Goal: Information Seeking & Learning: Learn about a topic

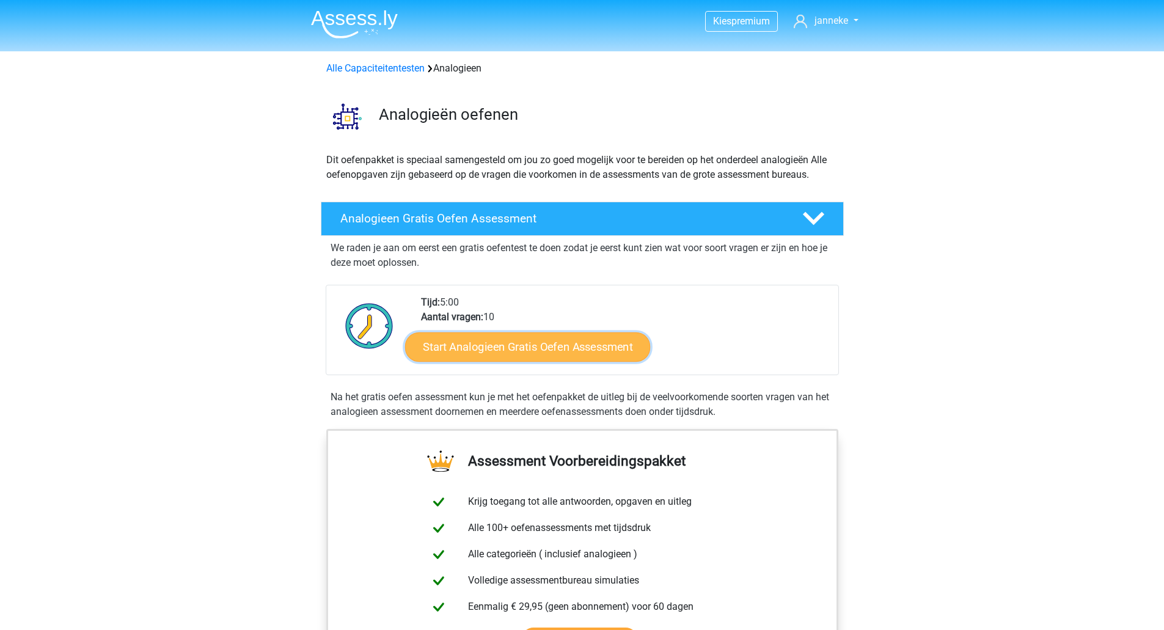
click at [513, 339] on link "Start Analogieen Gratis Oefen Assessment" at bounding box center [527, 346] width 245 height 29
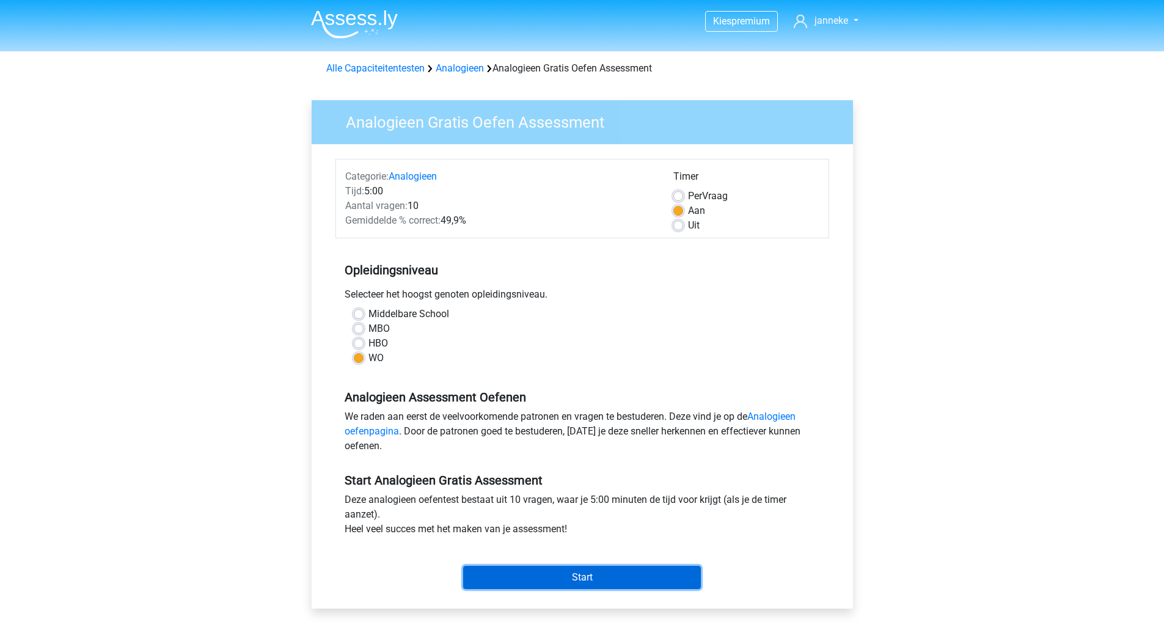
click at [538, 572] on input "Start" at bounding box center [582, 577] width 238 height 23
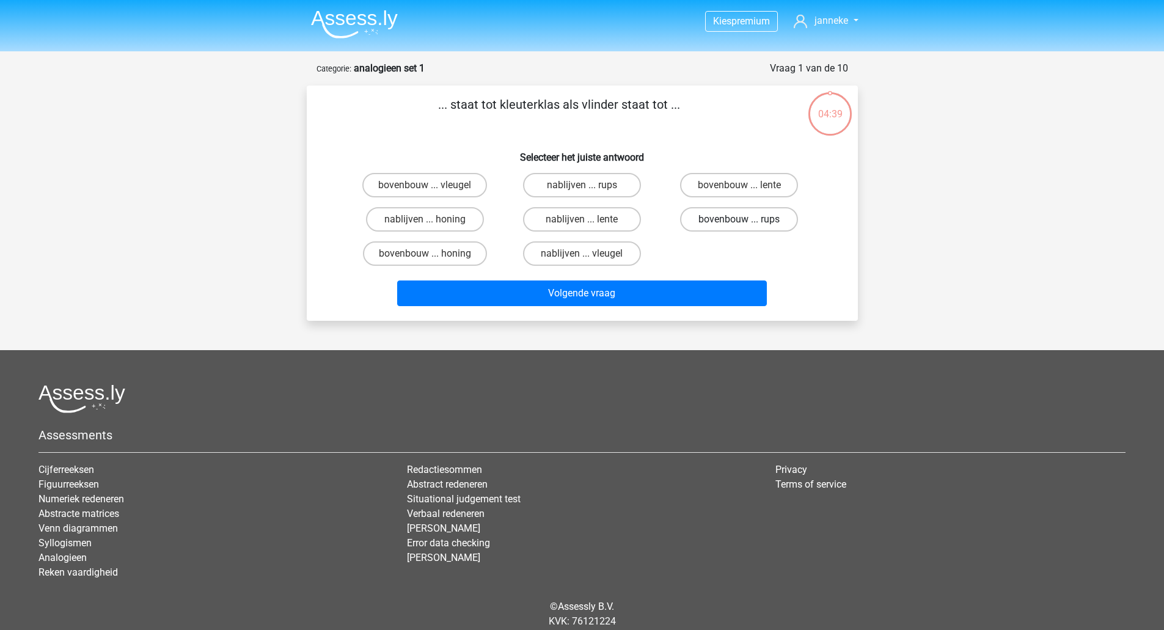
click at [738, 220] on label "bovenbouw ... rups" at bounding box center [739, 219] width 118 height 24
click at [739, 220] on input "bovenbouw ... rups" at bounding box center [743, 223] width 8 height 8
radio input "true"
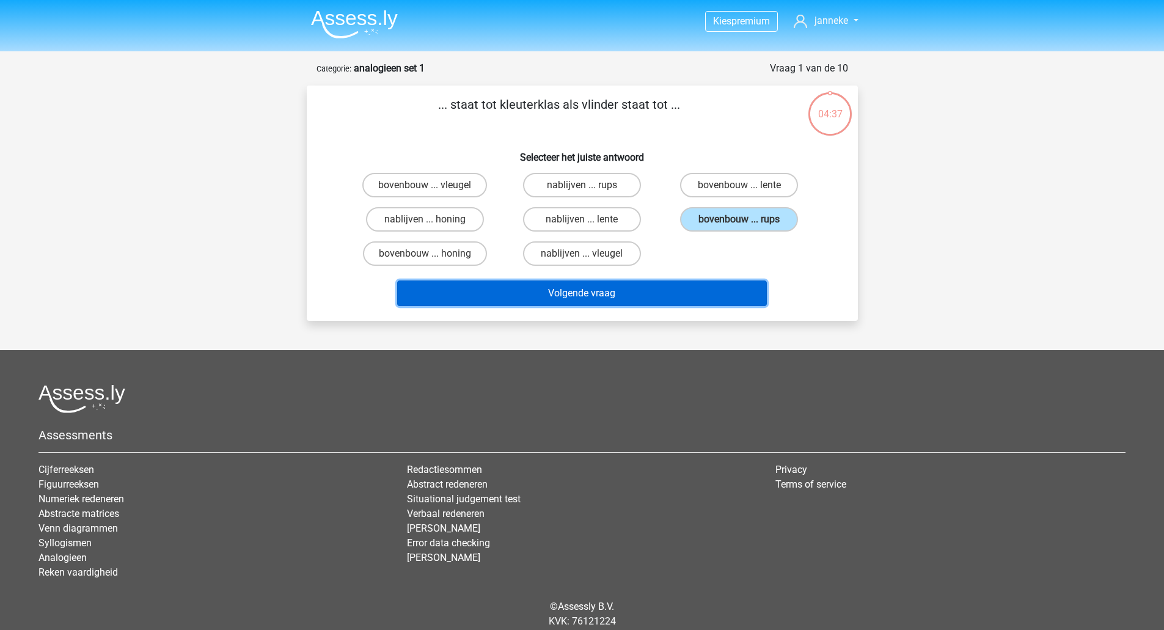
click at [628, 296] on button "Volgende vraag" at bounding box center [582, 293] width 370 height 26
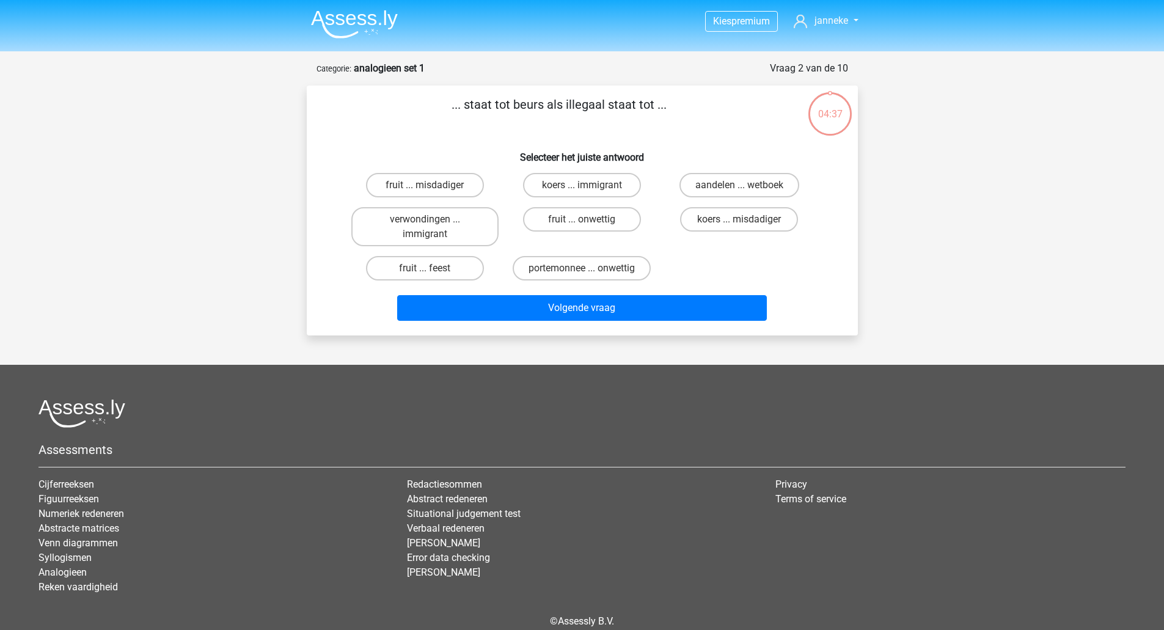
scroll to position [57, 0]
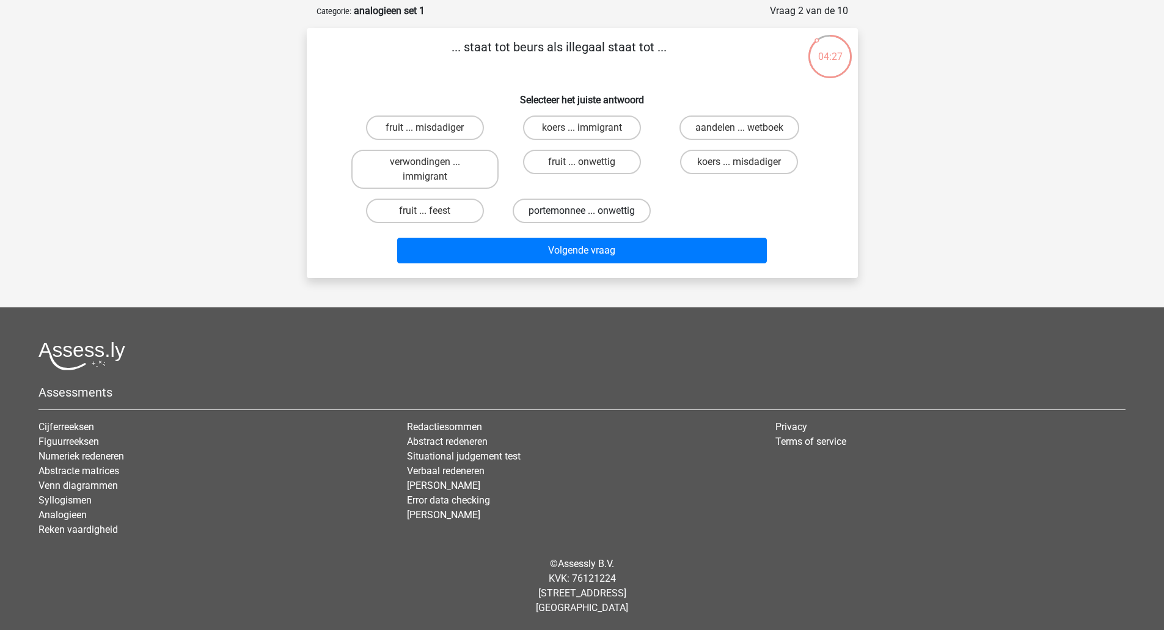
click at [595, 210] on label "portemonnee ... onwettig" at bounding box center [582, 211] width 138 height 24
click at [590, 211] on input "portemonnee ... onwettig" at bounding box center [586, 215] width 8 height 8
radio input "true"
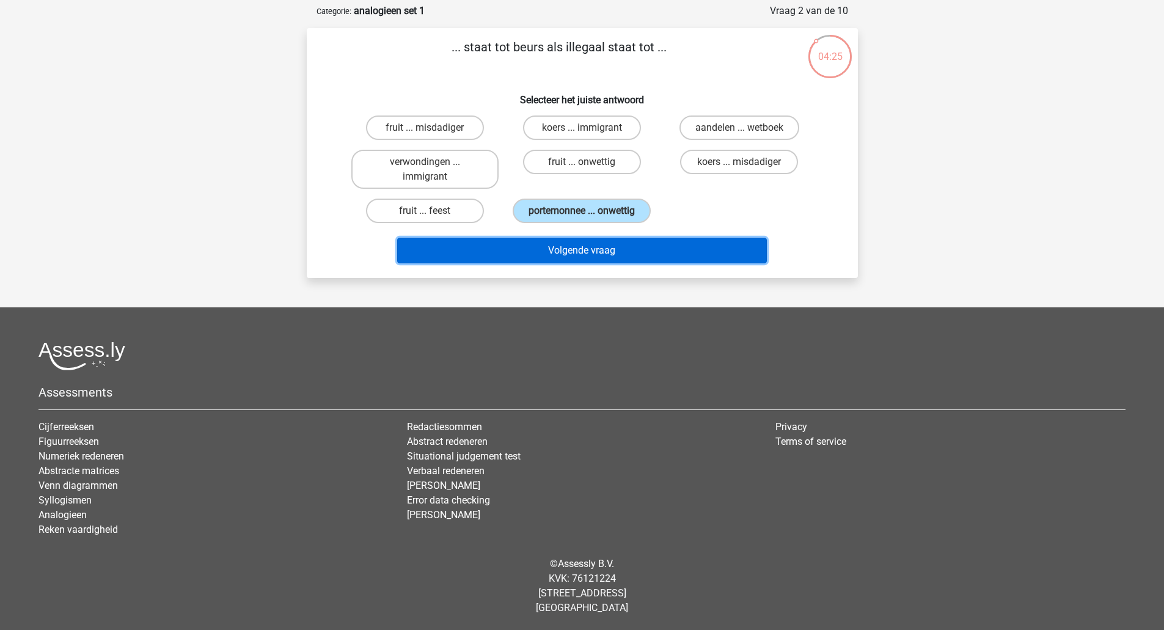
click at [587, 254] on button "Volgende vraag" at bounding box center [582, 251] width 370 height 26
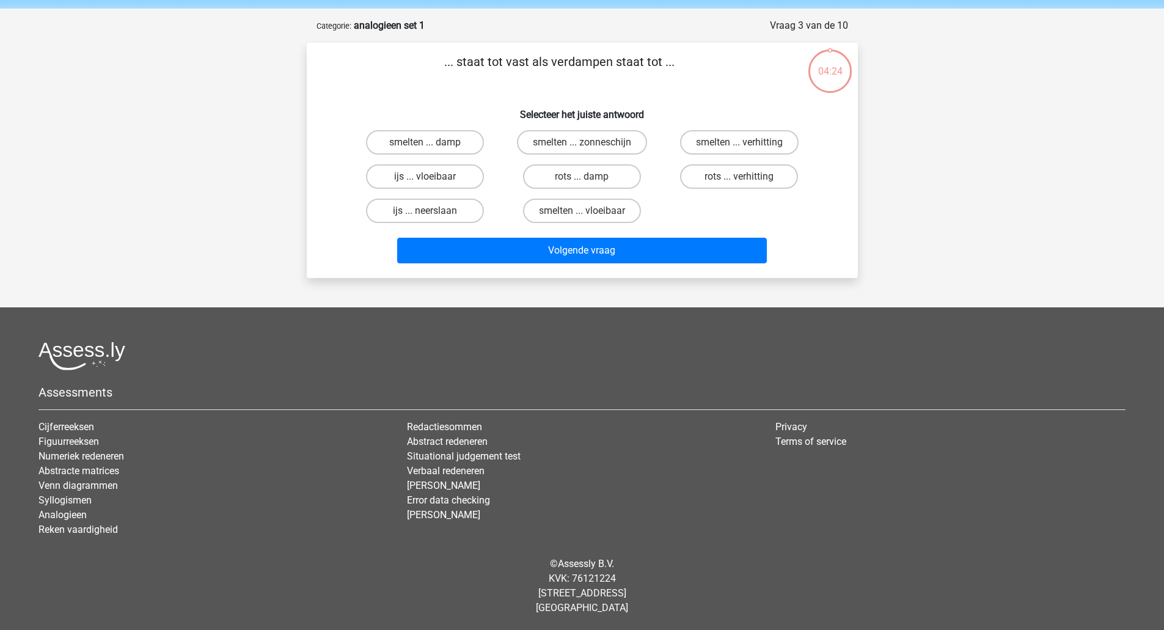
scroll to position [43, 0]
click at [456, 208] on label "ijs ... neerslaan" at bounding box center [425, 211] width 118 height 24
click at [433, 211] on input "ijs ... neerslaan" at bounding box center [429, 215] width 8 height 8
radio input "true"
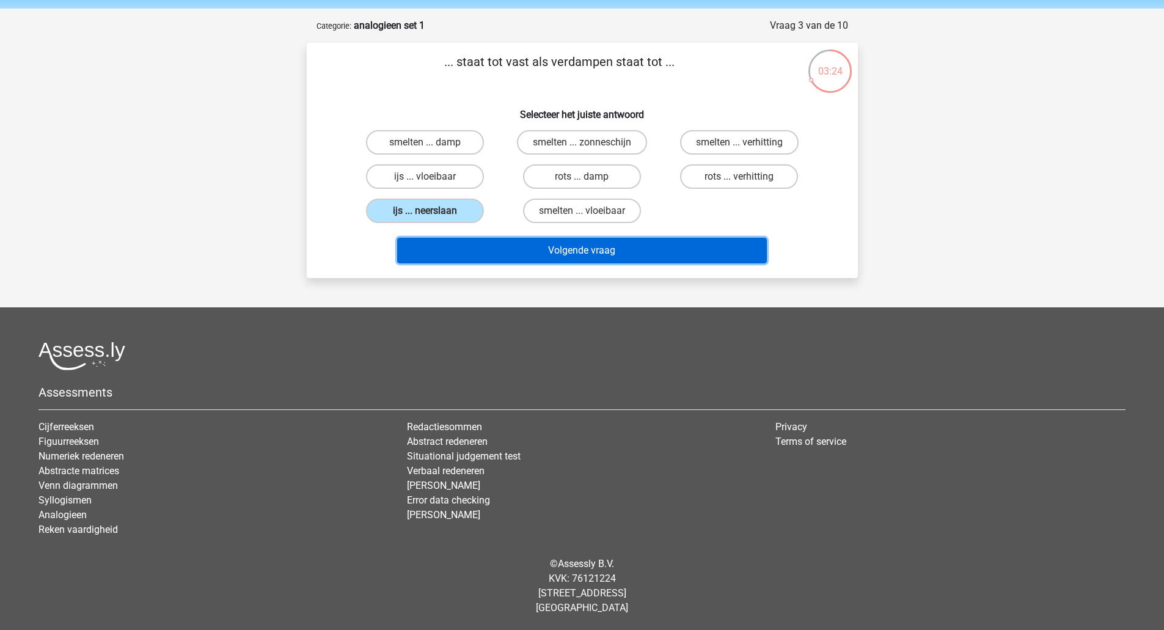
click at [567, 254] on button "Volgende vraag" at bounding box center [582, 251] width 370 height 26
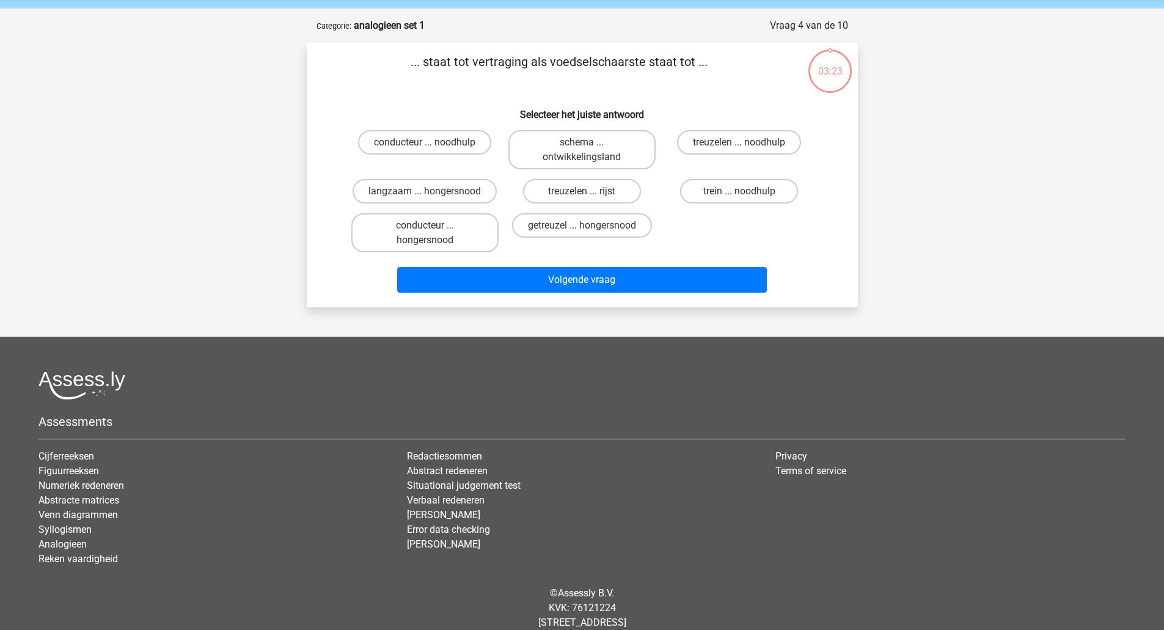
scroll to position [61, 0]
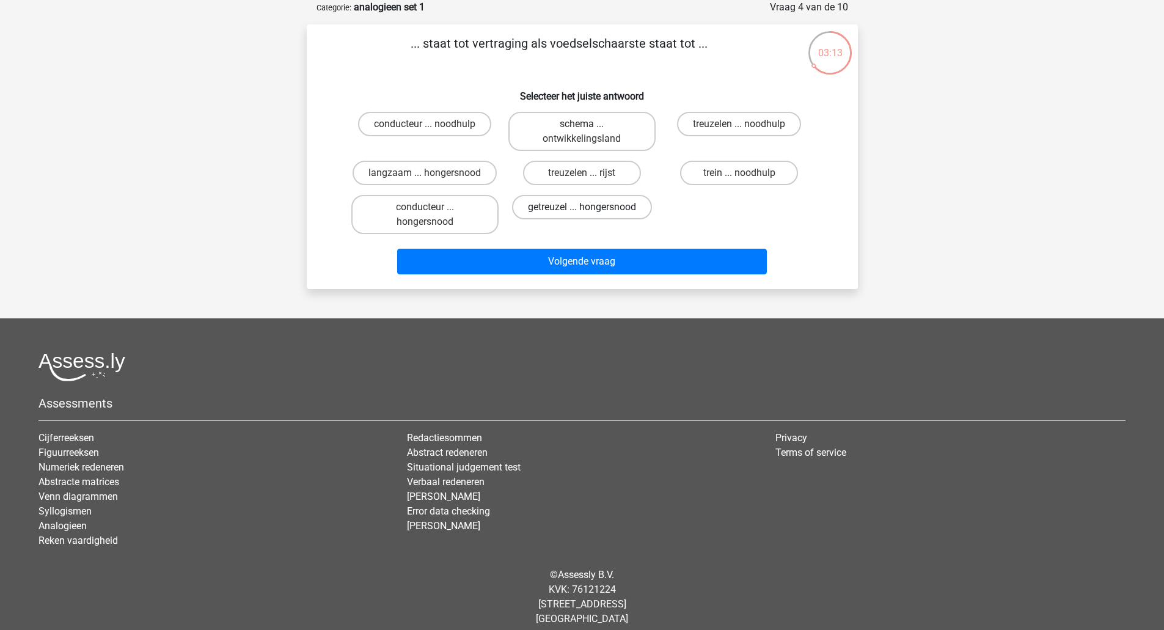
click at [579, 206] on label "getreuzel ... hongersnood" at bounding box center [582, 207] width 140 height 24
click at [582, 207] on input "getreuzel ... hongersnood" at bounding box center [586, 211] width 8 height 8
radio input "true"
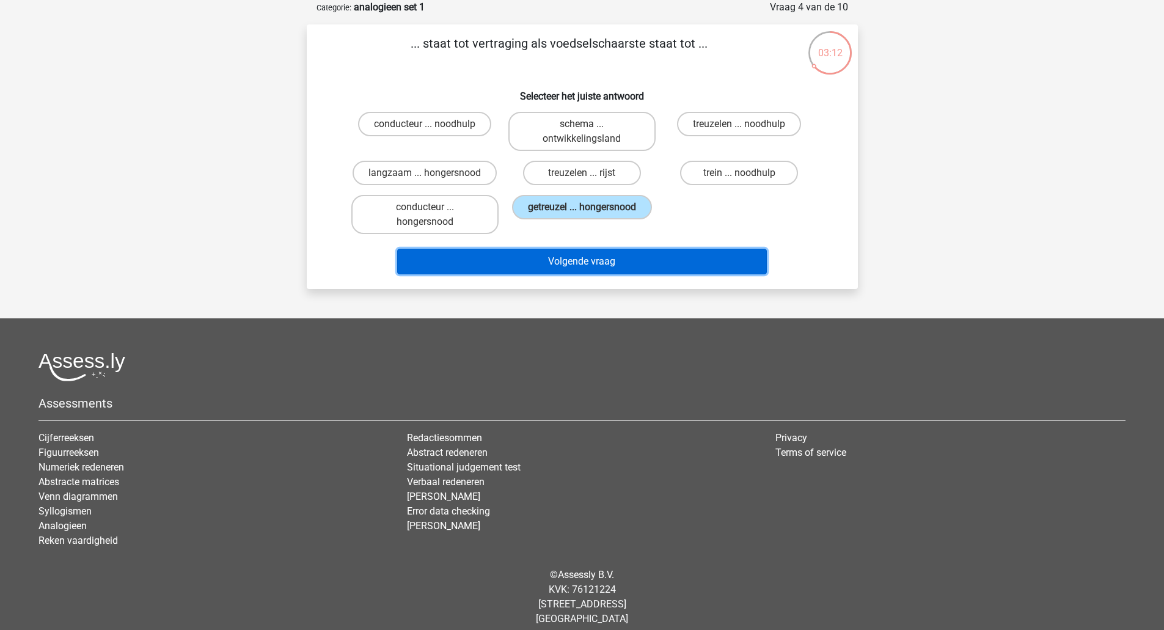
click at [576, 261] on button "Volgende vraag" at bounding box center [582, 262] width 370 height 26
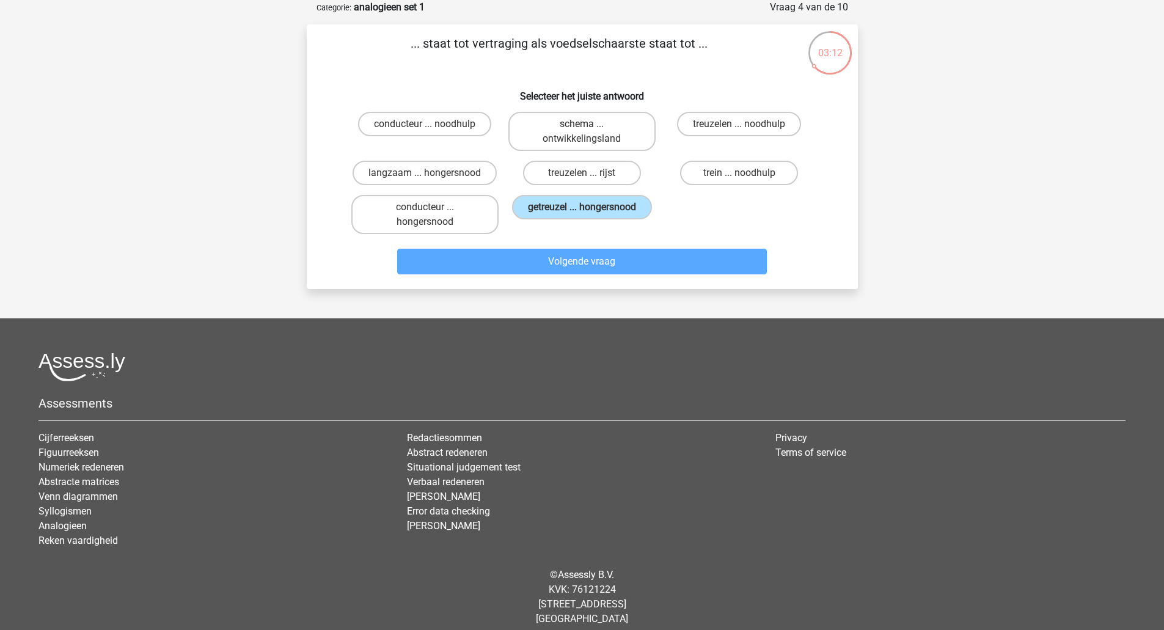
scroll to position [43, 0]
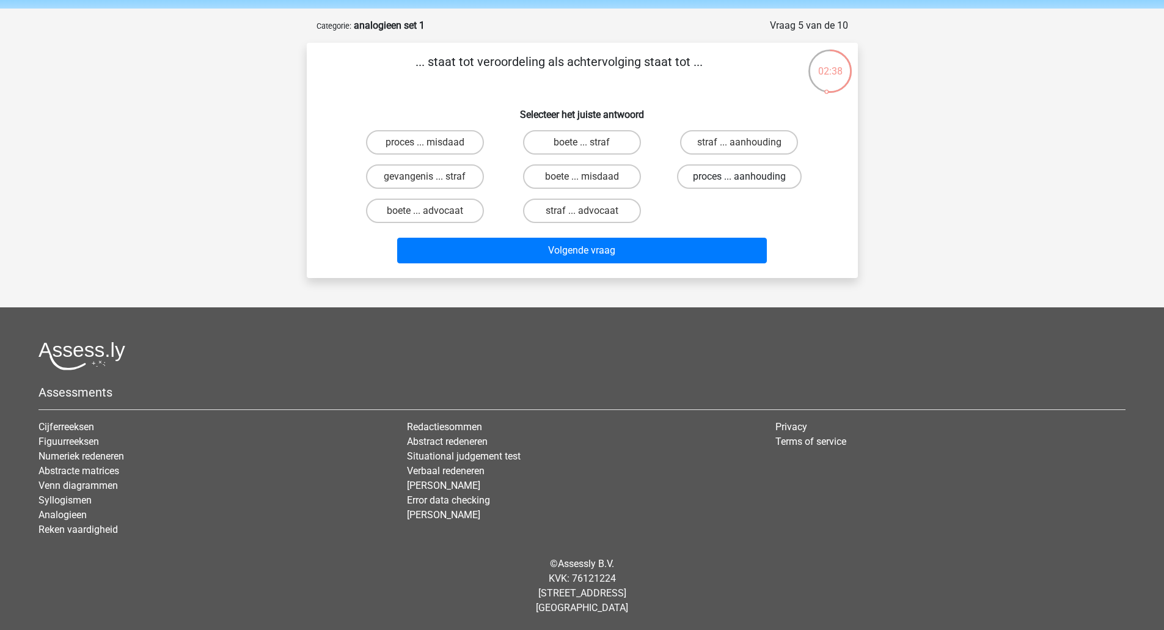
click at [728, 174] on label "proces ... aanhouding" at bounding box center [739, 176] width 125 height 24
click at [739, 177] on input "proces ... aanhouding" at bounding box center [743, 181] width 8 height 8
radio input "true"
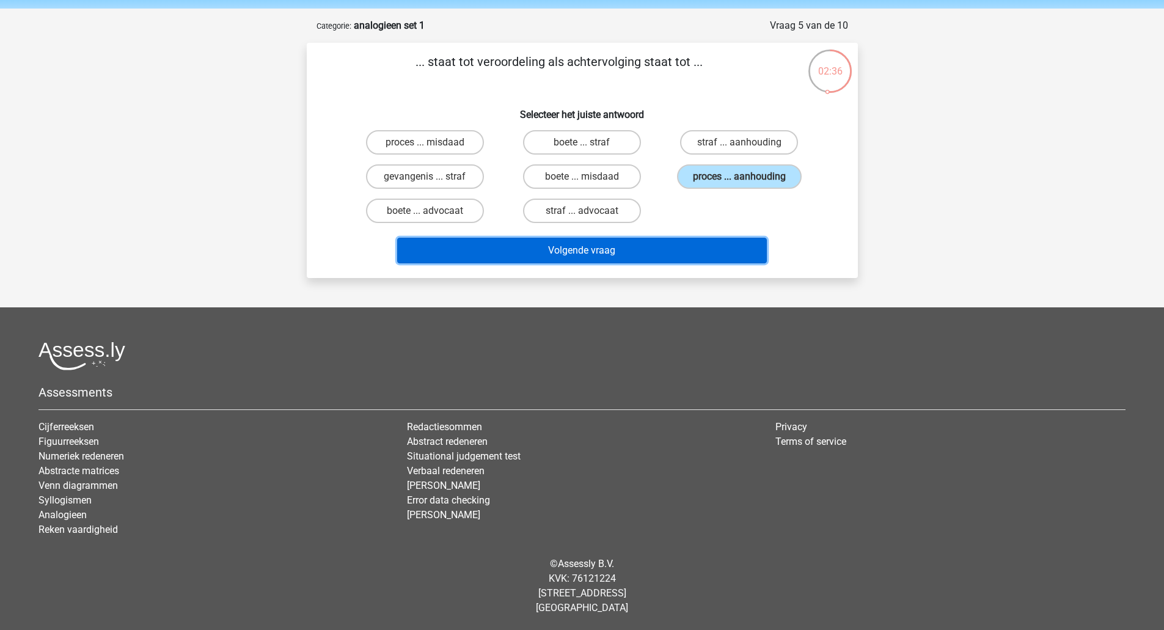
click at [642, 241] on button "Volgende vraag" at bounding box center [582, 251] width 370 height 26
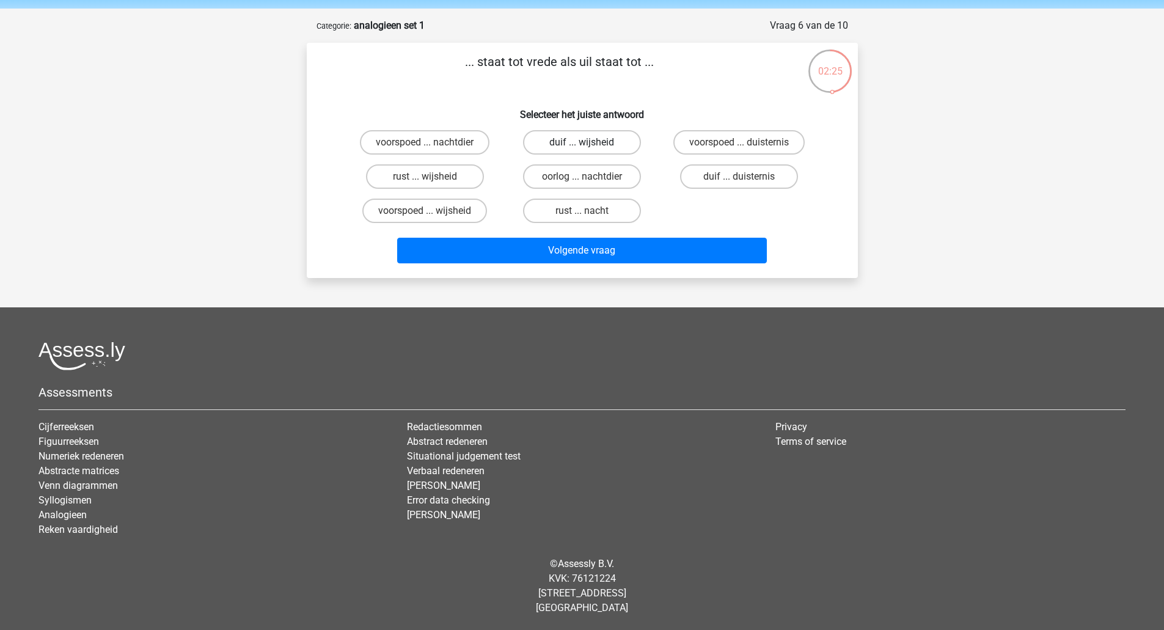
click at [601, 140] on label "duif ... wijsheid" at bounding box center [582, 142] width 118 height 24
click at [590, 142] on input "duif ... wijsheid" at bounding box center [586, 146] width 8 height 8
radio input "true"
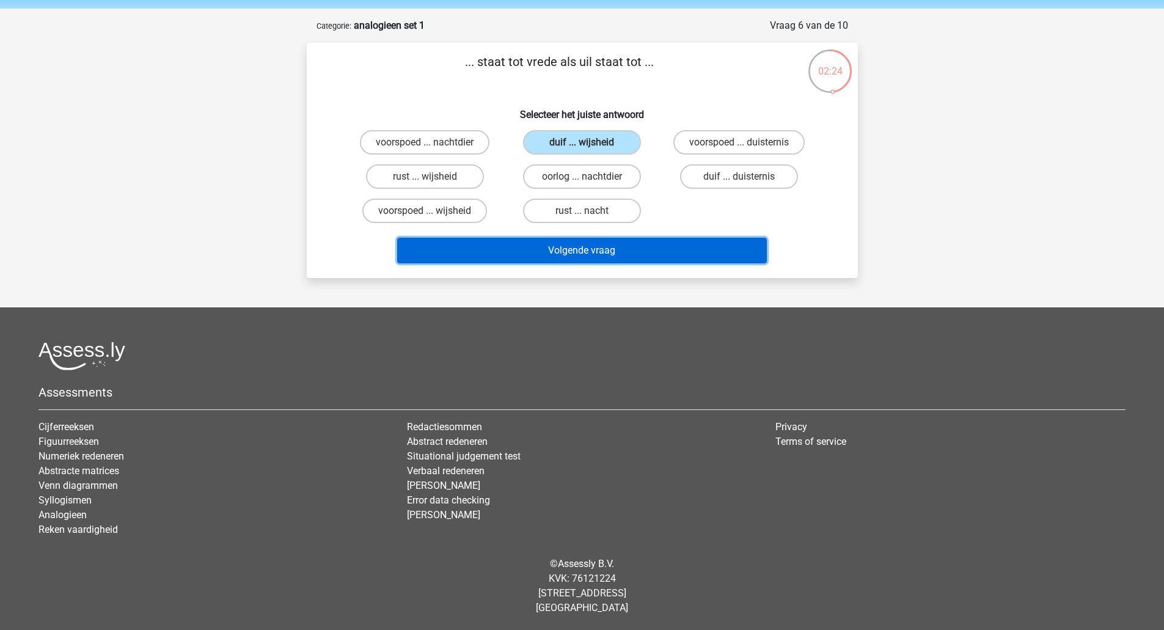
click at [620, 244] on button "Volgende vraag" at bounding box center [582, 251] width 370 height 26
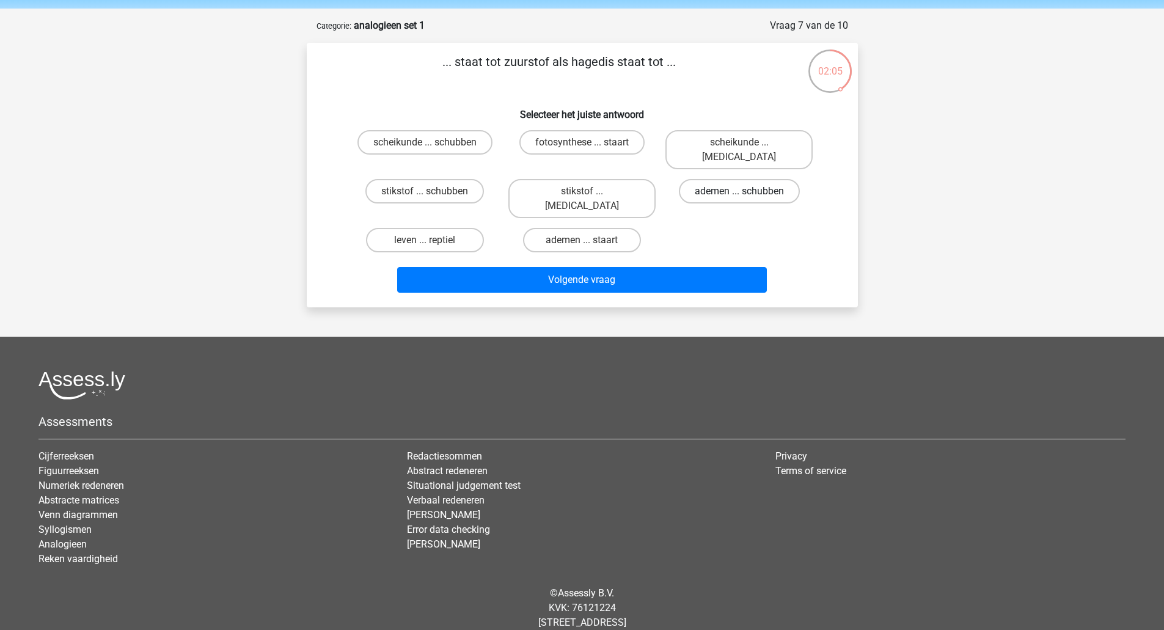
click at [717, 179] on label "ademen ... schubben" at bounding box center [739, 191] width 121 height 24
click at [739, 191] on input "ademen ... schubben" at bounding box center [743, 195] width 8 height 8
radio input "true"
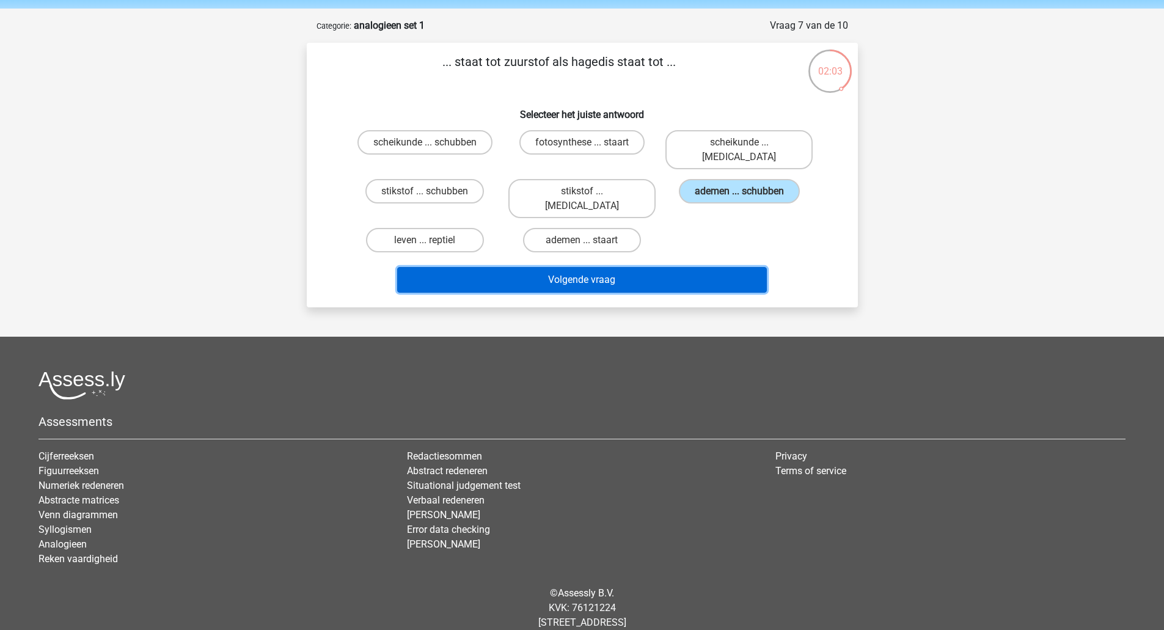
click at [644, 267] on button "Volgende vraag" at bounding box center [582, 280] width 370 height 26
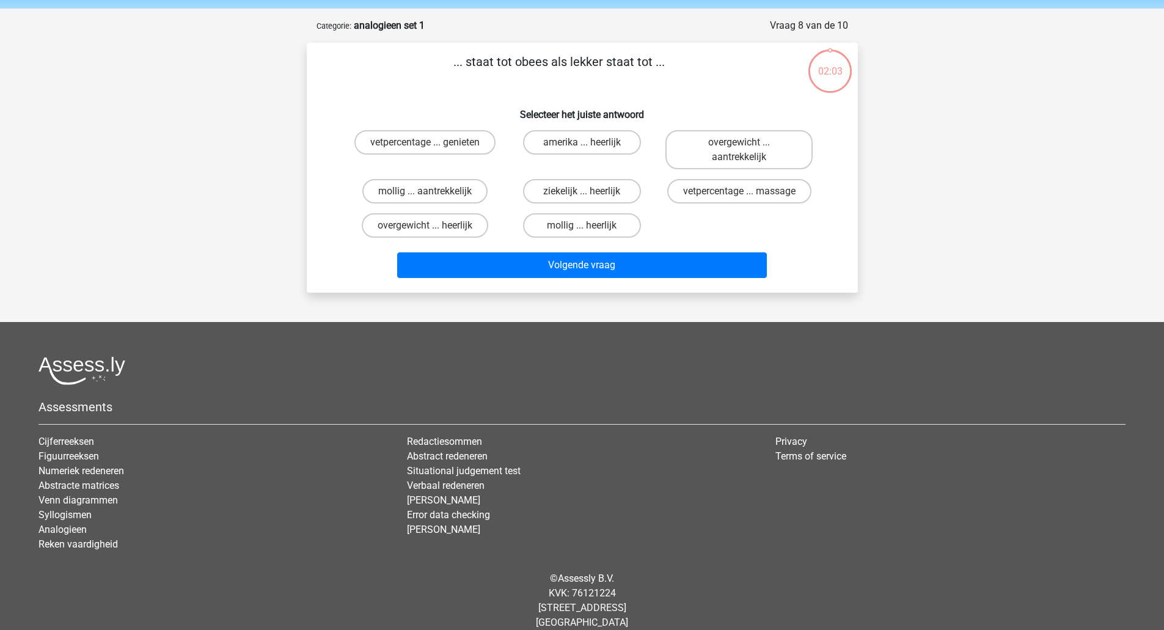
scroll to position [57, 0]
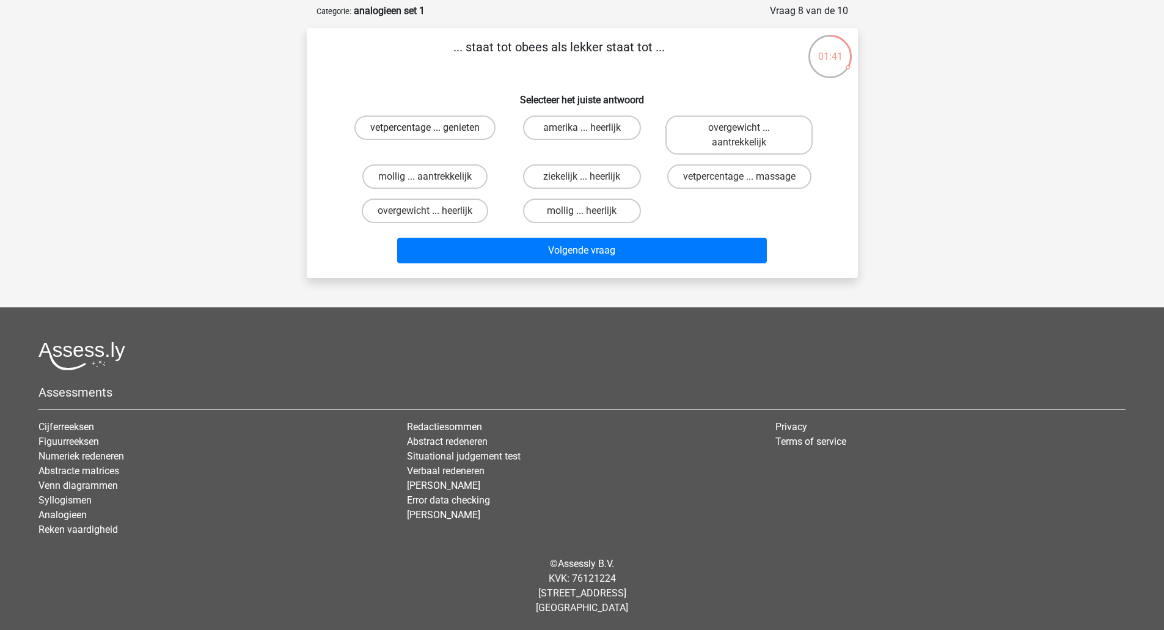
click at [474, 124] on label "vetpercentage ... genieten" at bounding box center [424, 127] width 141 height 24
click at [433, 128] on input "vetpercentage ... genieten" at bounding box center [429, 132] width 8 height 8
radio input "true"
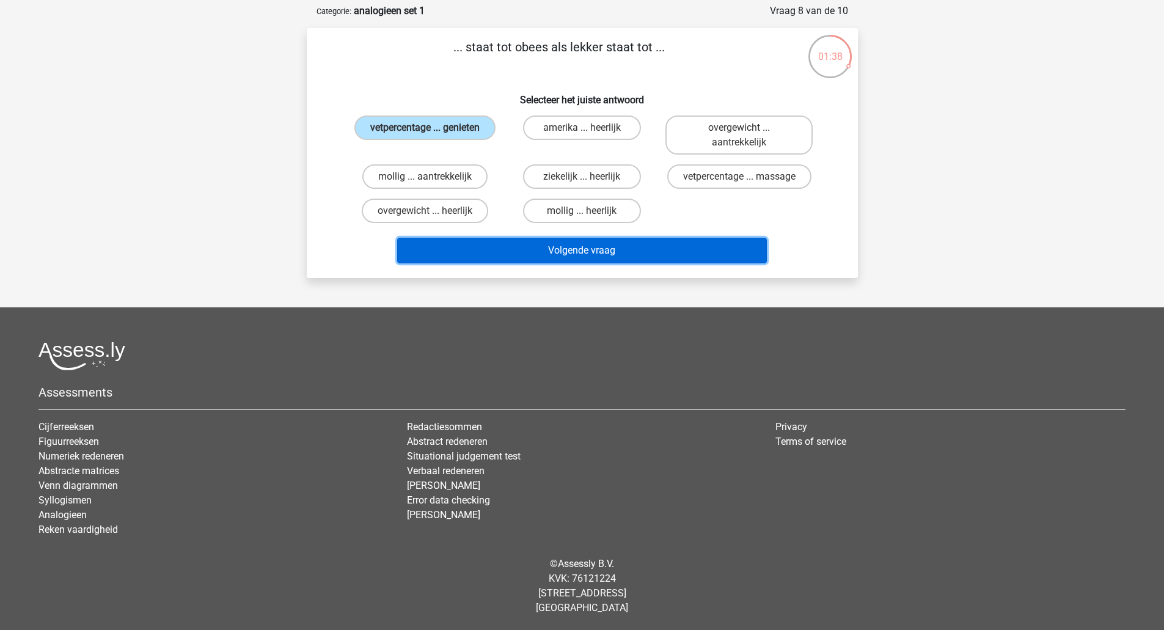
click at [558, 246] on button "Volgende vraag" at bounding box center [582, 251] width 370 height 26
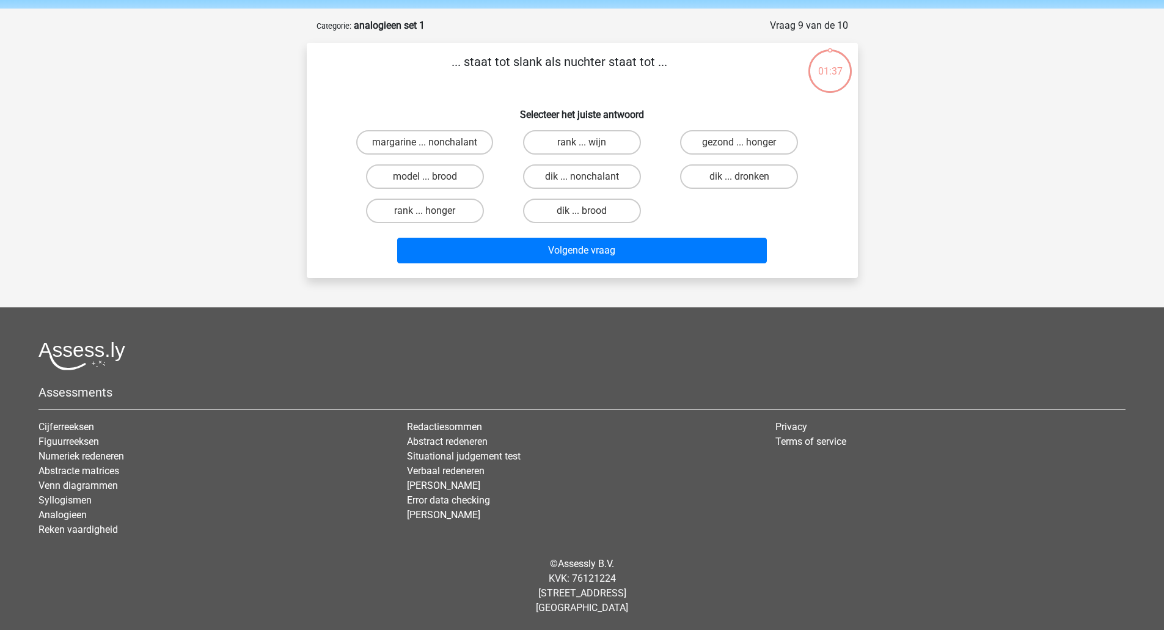
scroll to position [43, 0]
click at [713, 174] on label "dik ... dronken" at bounding box center [739, 176] width 118 height 24
click at [739, 177] on input "dik ... dronken" at bounding box center [743, 181] width 8 height 8
radio input "true"
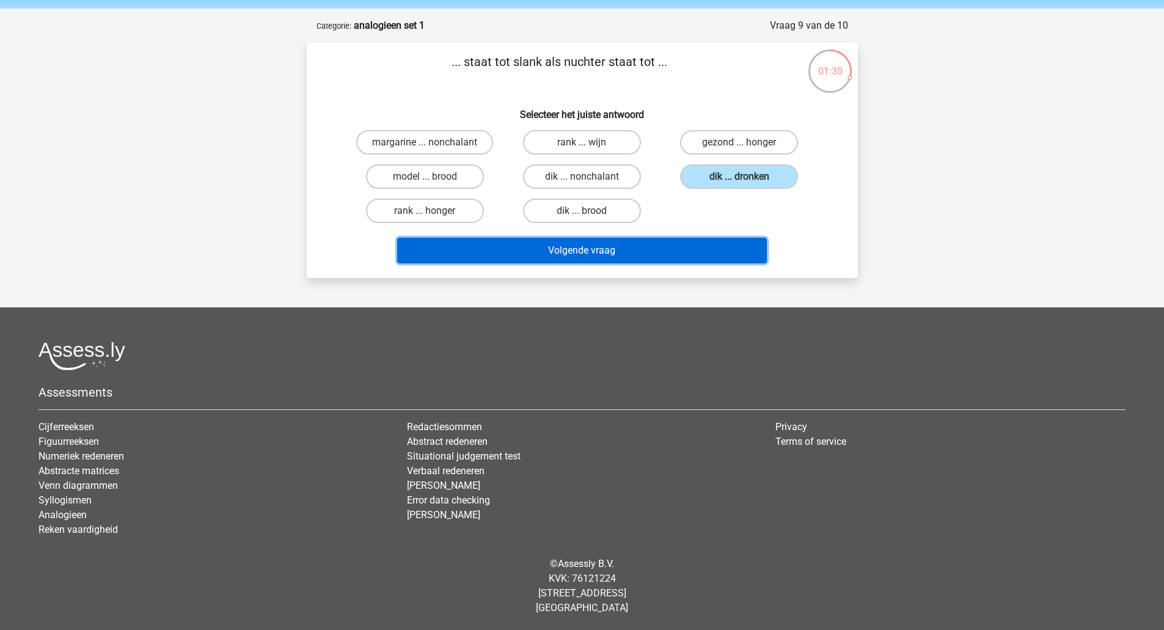
click at [641, 249] on button "Volgende vraag" at bounding box center [582, 251] width 370 height 26
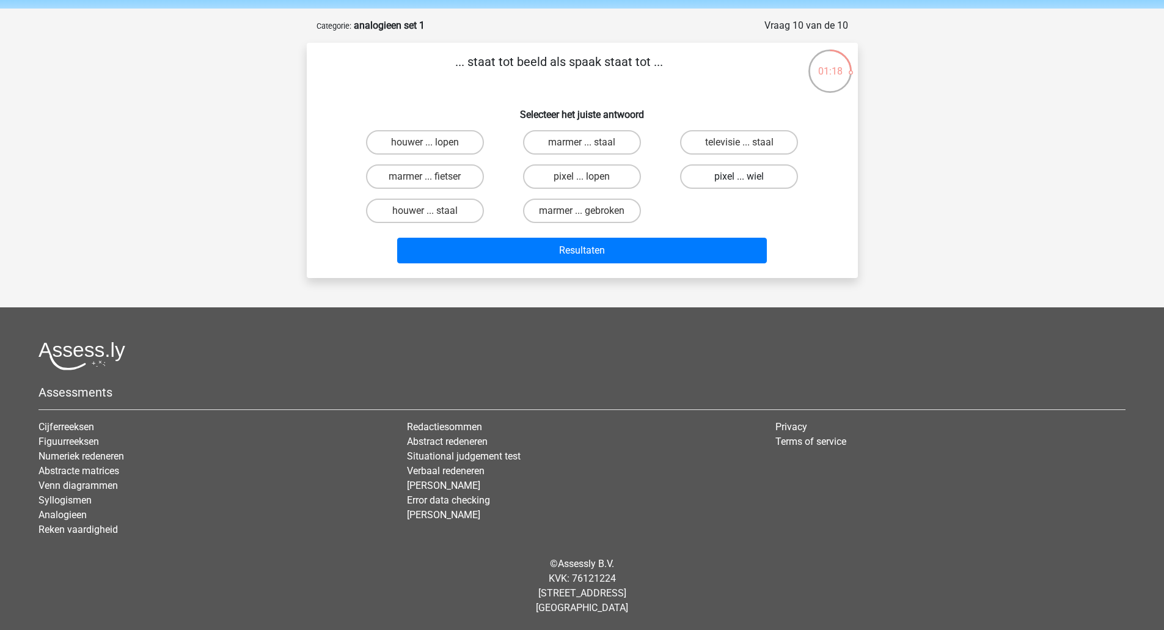
click at [730, 178] on label "pixel ... wiel" at bounding box center [739, 176] width 118 height 24
click at [739, 178] on input "pixel ... wiel" at bounding box center [743, 181] width 8 height 8
radio input "true"
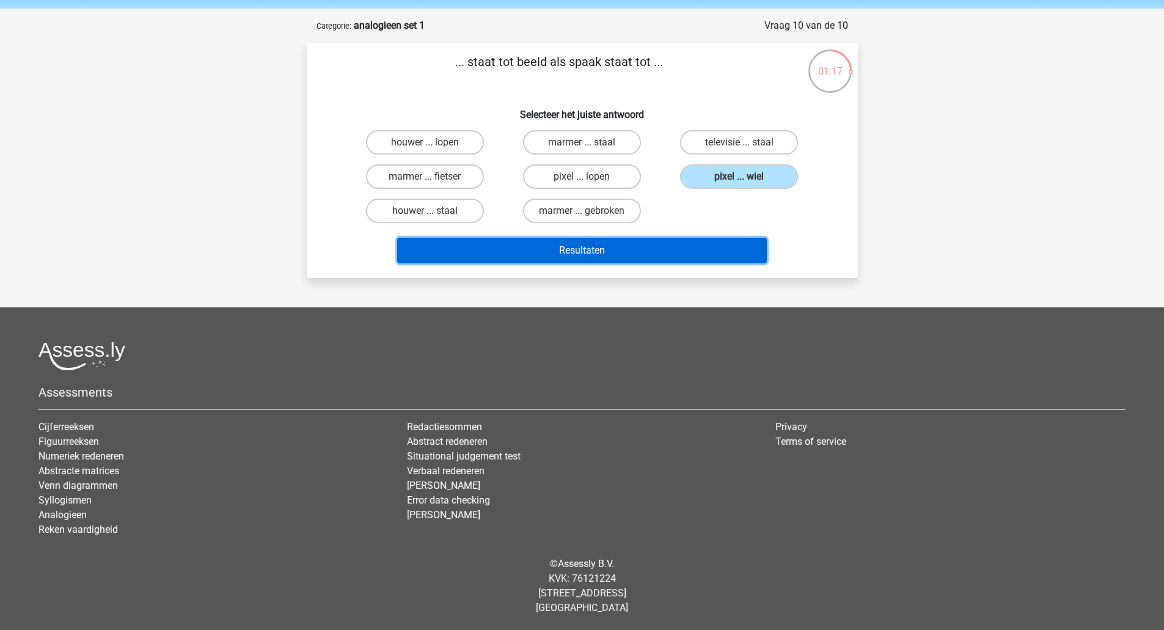
click at [634, 255] on button "Resultaten" at bounding box center [582, 251] width 370 height 26
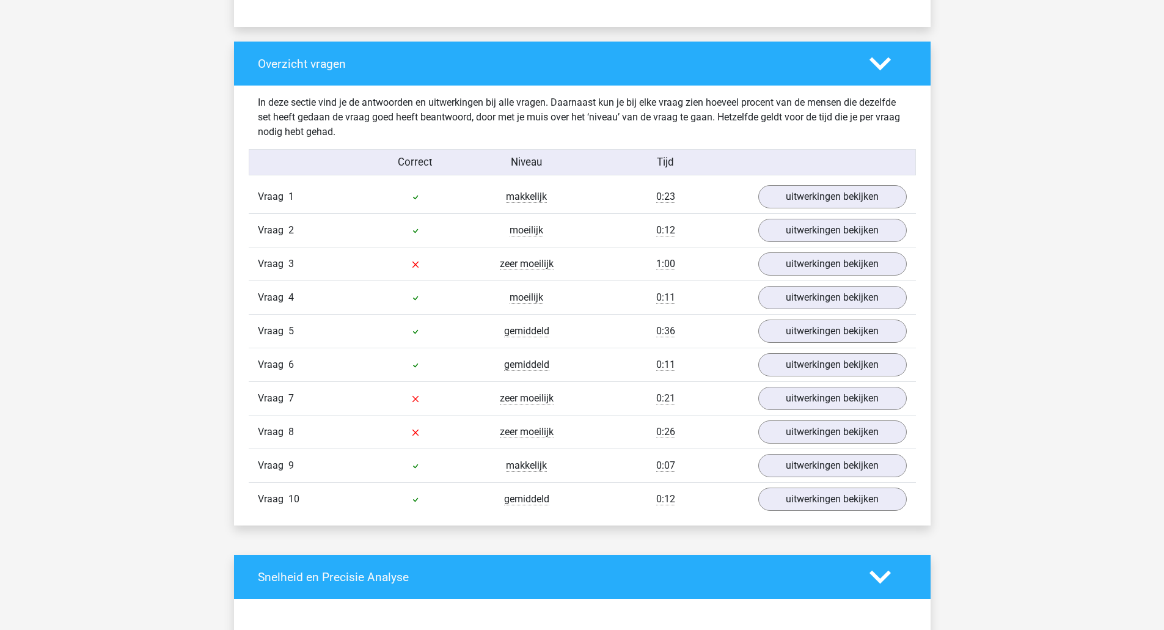
scroll to position [879, 0]
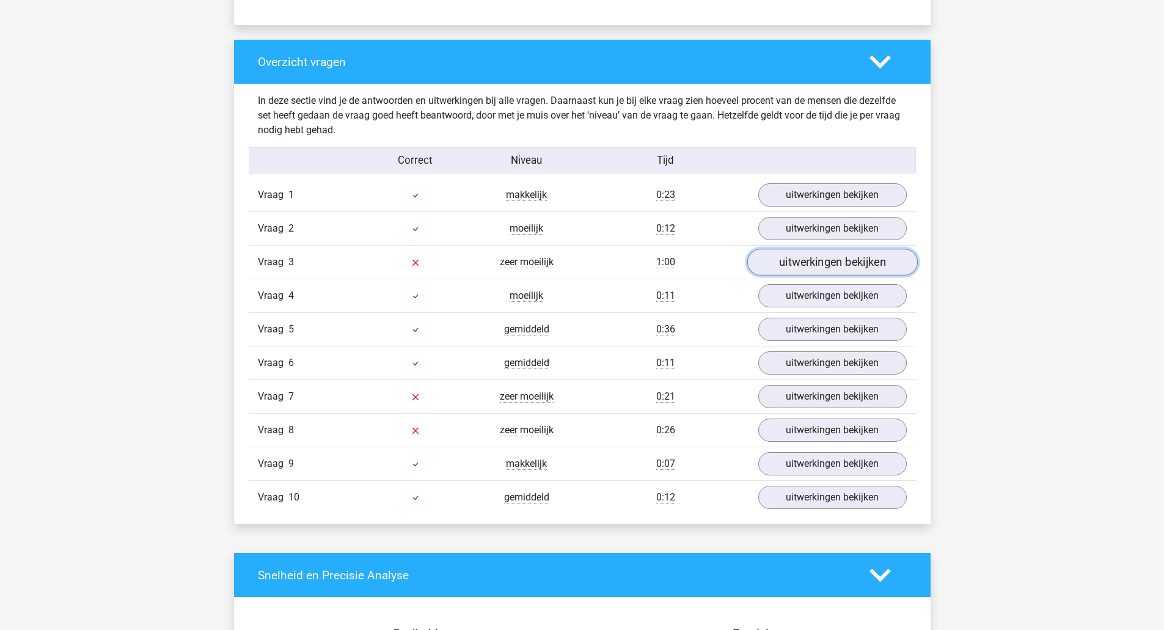
click at [769, 257] on link "uitwerkingen bekijken" at bounding box center [832, 262] width 170 height 27
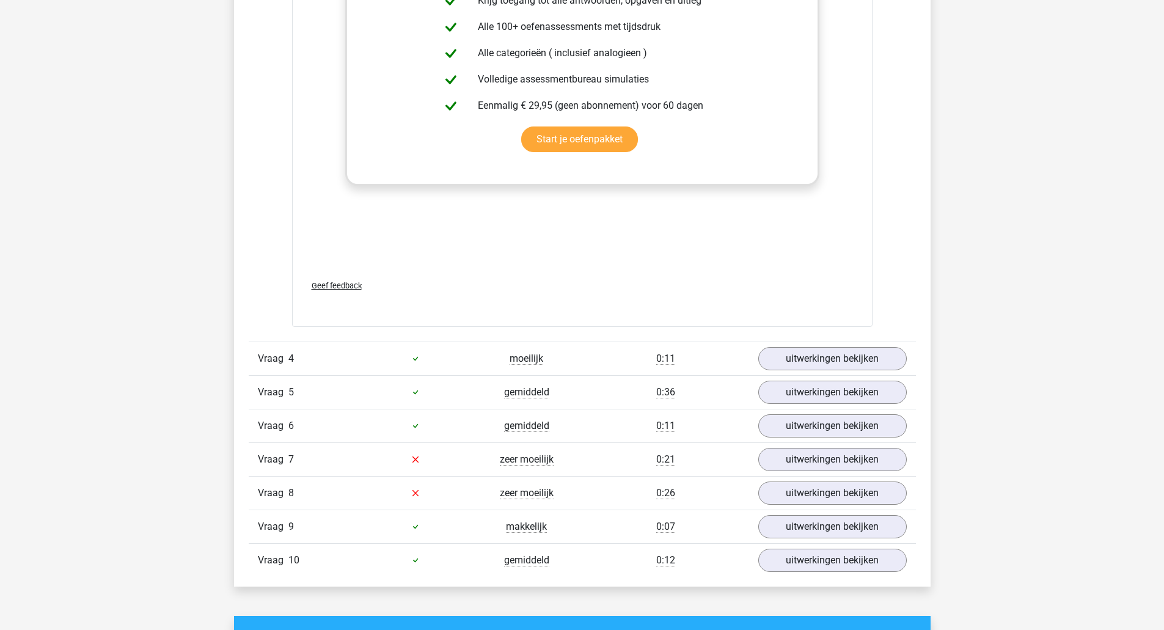
scroll to position [1465, 0]
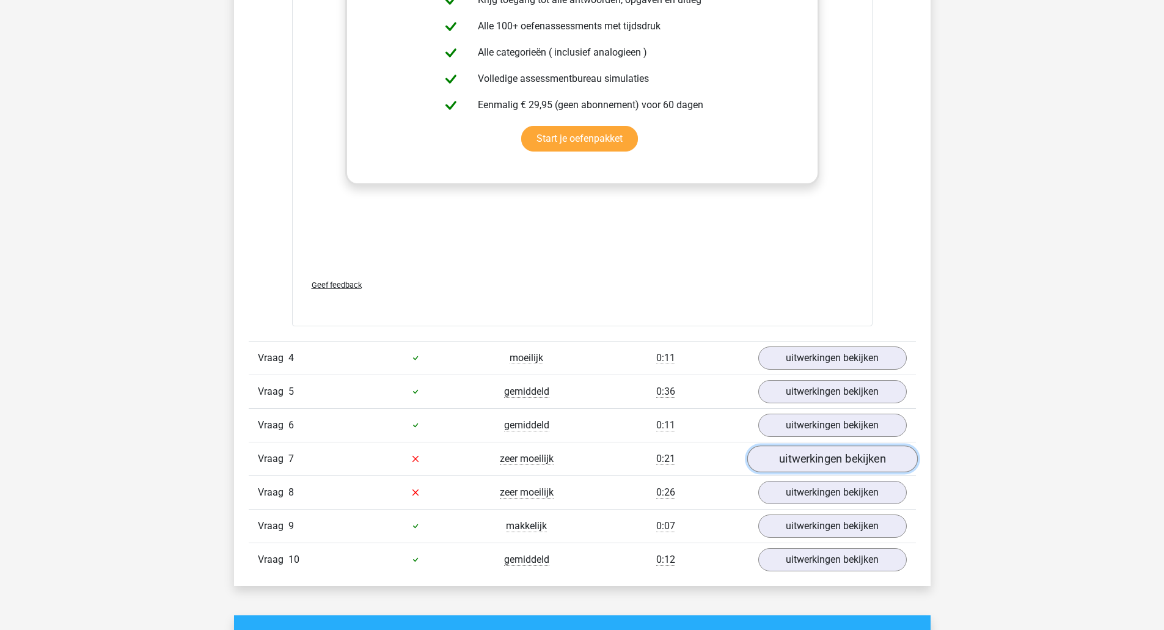
click at [811, 452] on link "uitwerkingen bekijken" at bounding box center [832, 458] width 170 height 27
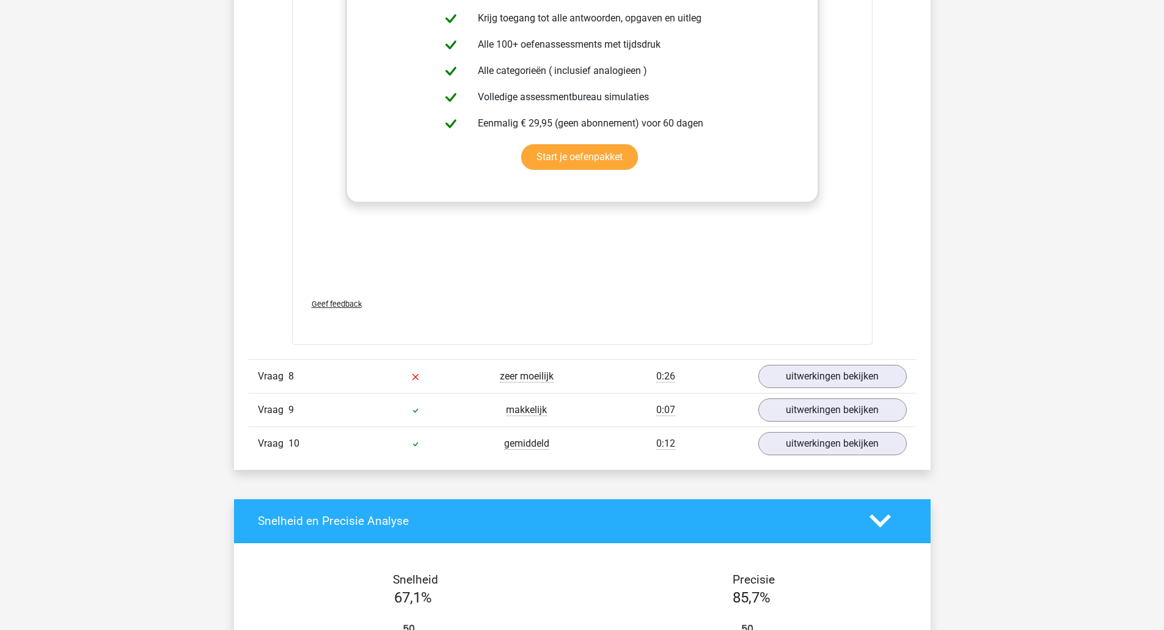
scroll to position [2229, 0]
click at [824, 375] on link "uitwerkingen bekijken" at bounding box center [832, 375] width 170 height 27
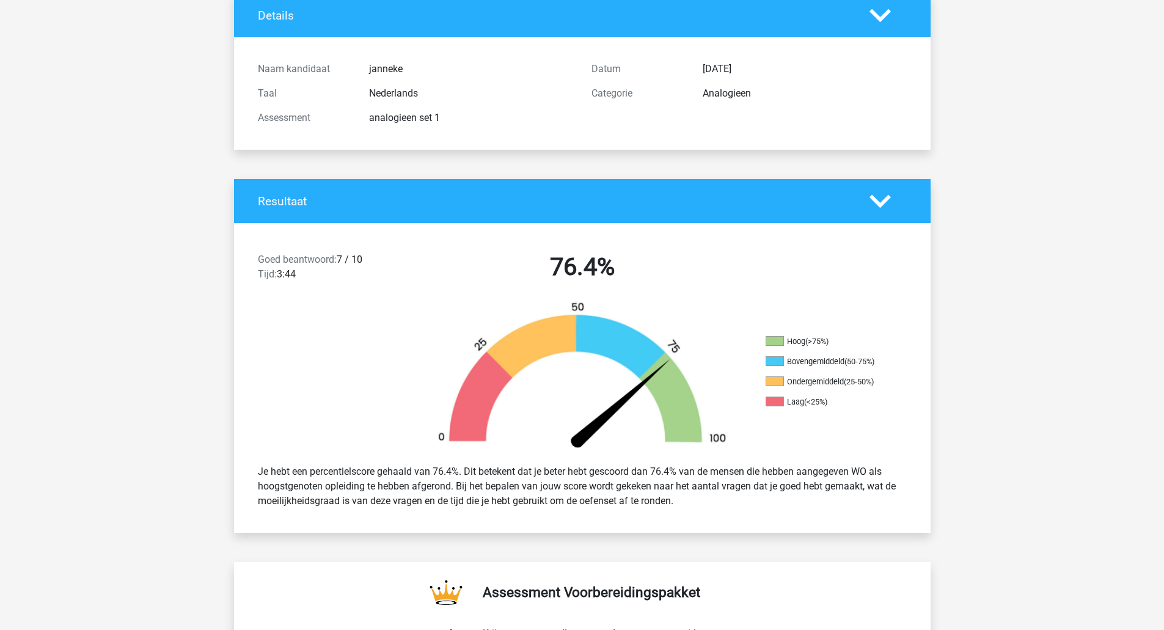
scroll to position [53, 0]
